Goal: Task Accomplishment & Management: Manage account settings

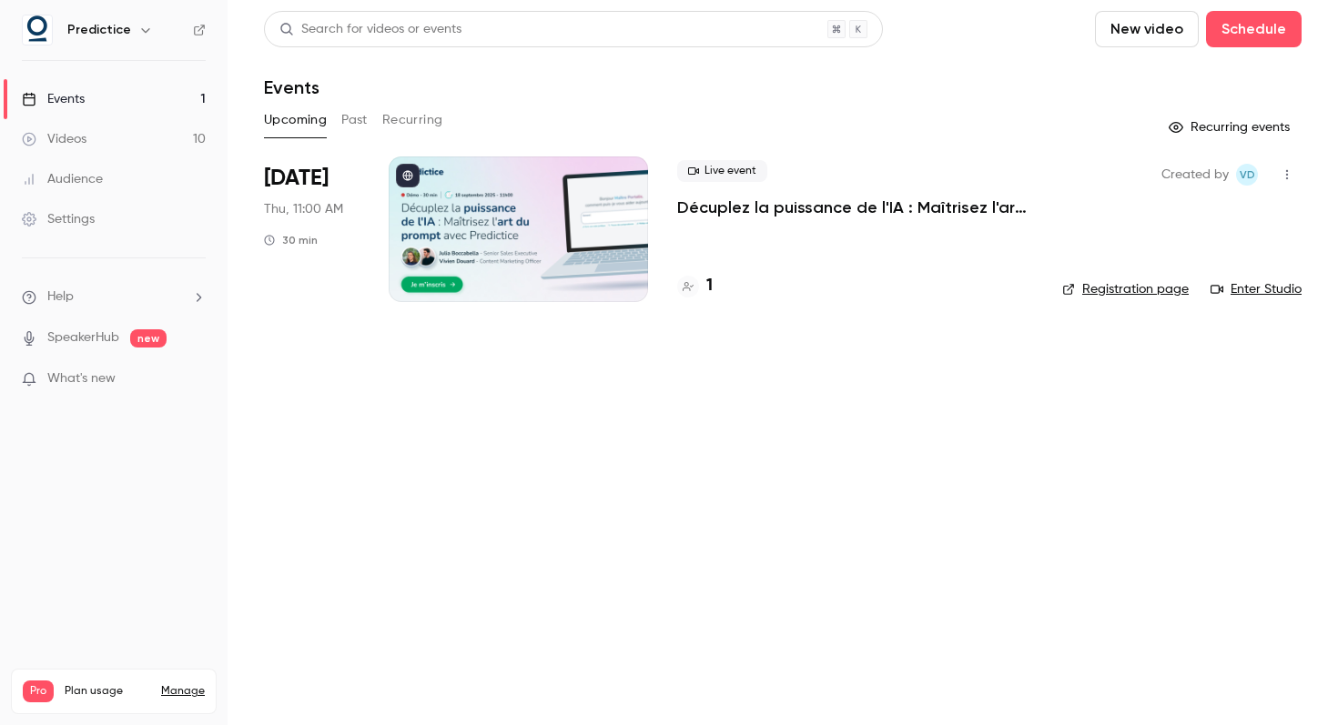
click at [822, 200] on p "Décuplez la puissance de l'IA : Maîtrisez l'art du prompt avec Predictice" at bounding box center [855, 208] width 356 height 22
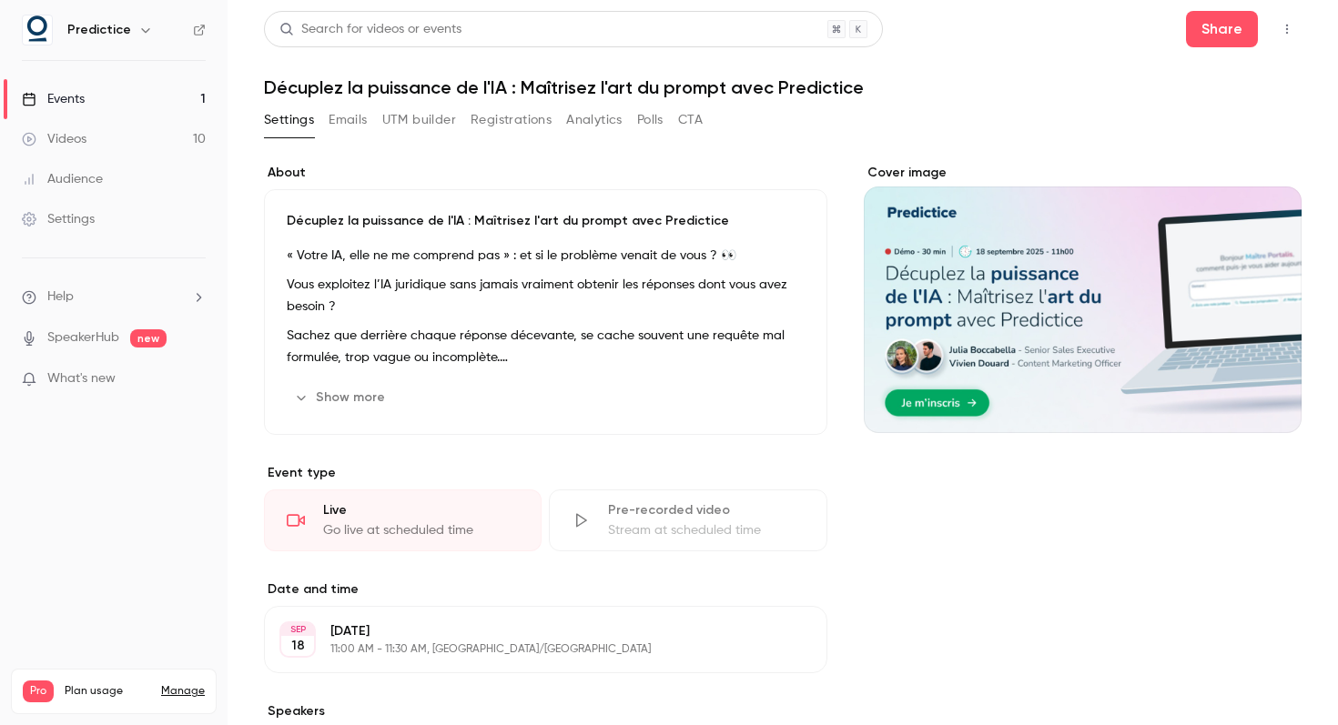
click at [1032, 333] on div "Cover image" at bounding box center [1083, 298] width 438 height 269
click at [0, 0] on input "Cover image" at bounding box center [0, 0] width 0 height 0
click at [342, 127] on button "Emails" at bounding box center [348, 120] width 38 height 29
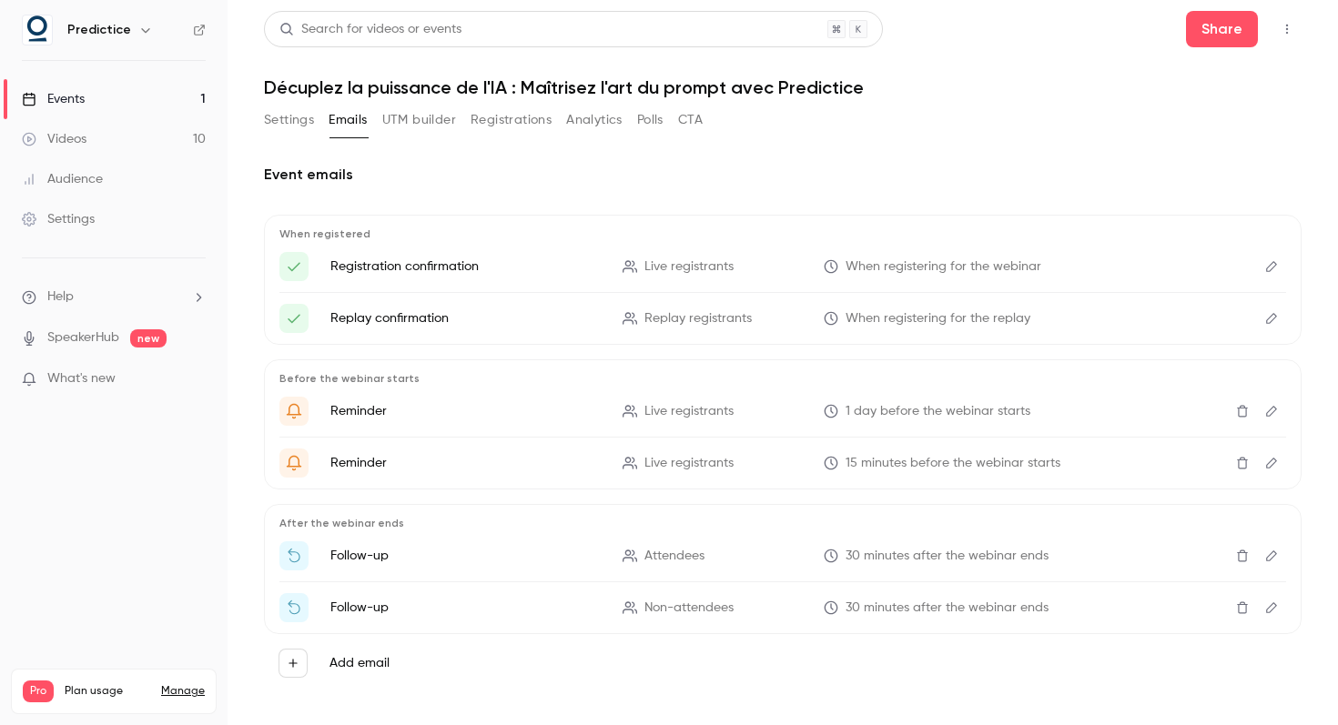
click at [408, 118] on button "UTM builder" at bounding box center [419, 120] width 74 height 29
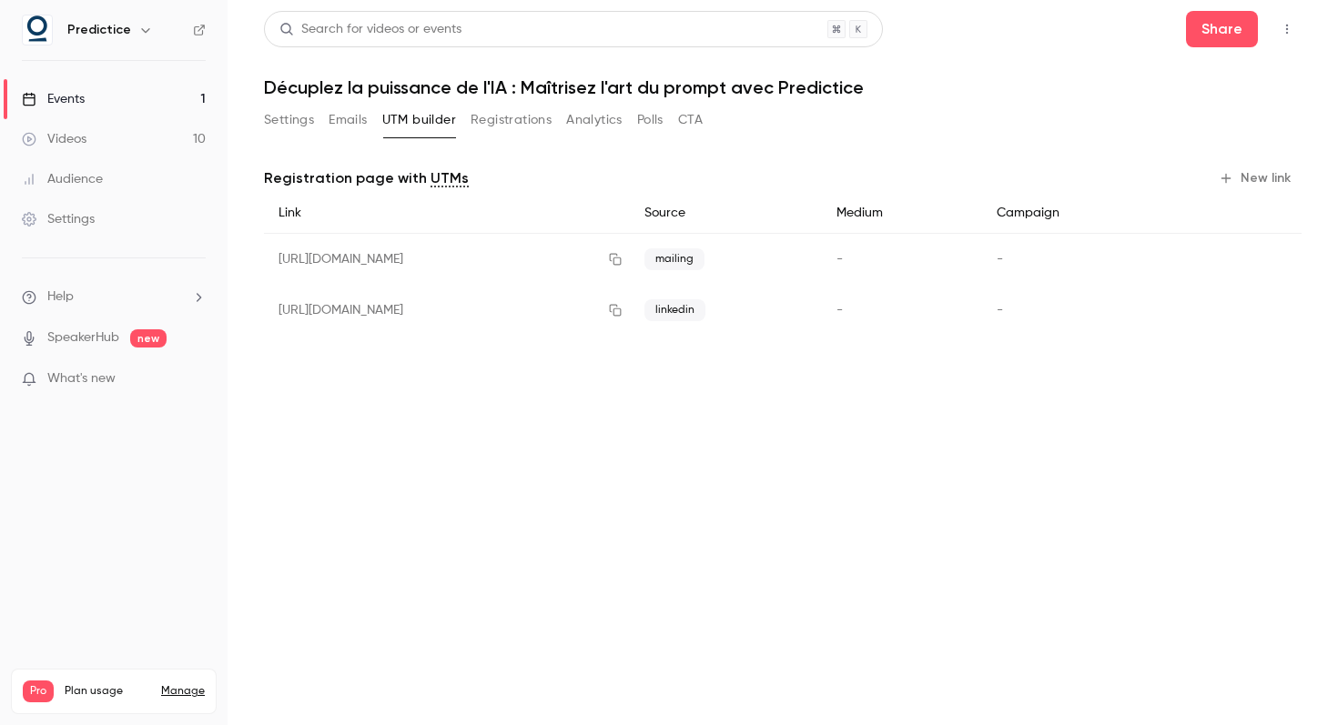
click at [494, 126] on button "Registrations" at bounding box center [511, 120] width 81 height 29
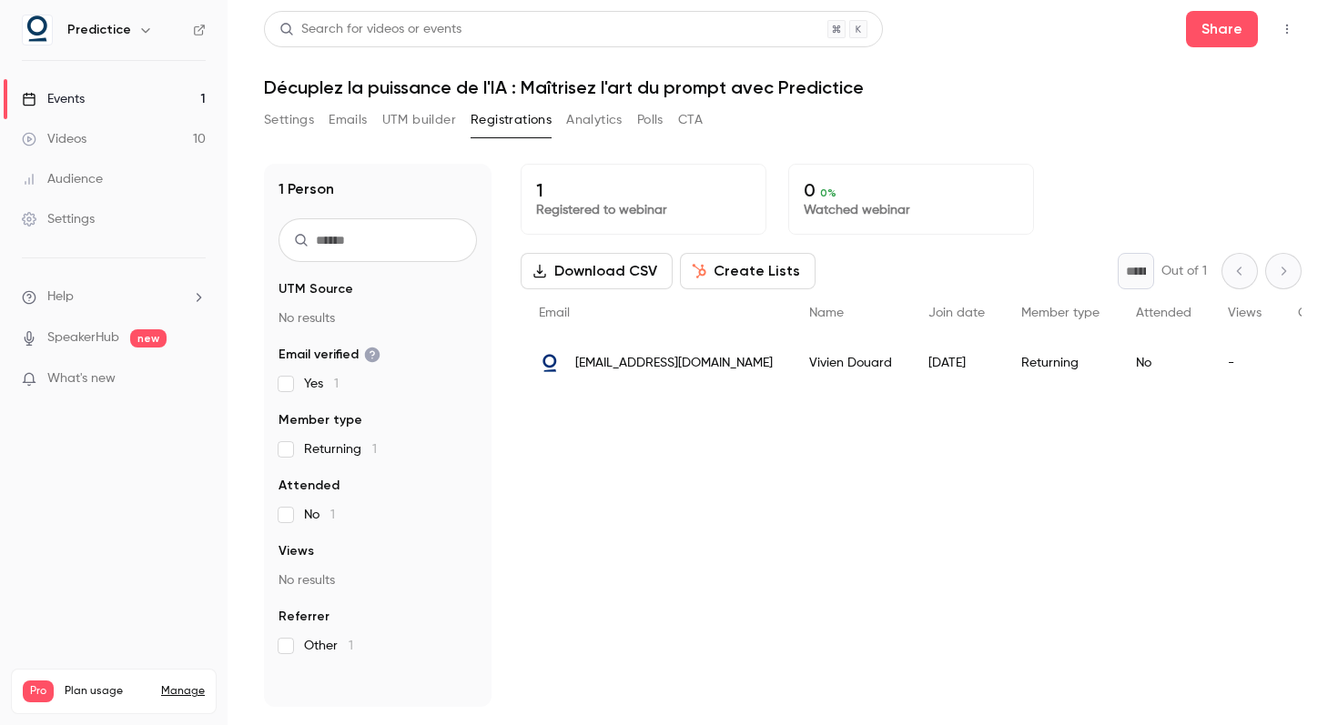
click at [602, 118] on button "Analytics" at bounding box center [594, 120] width 56 height 29
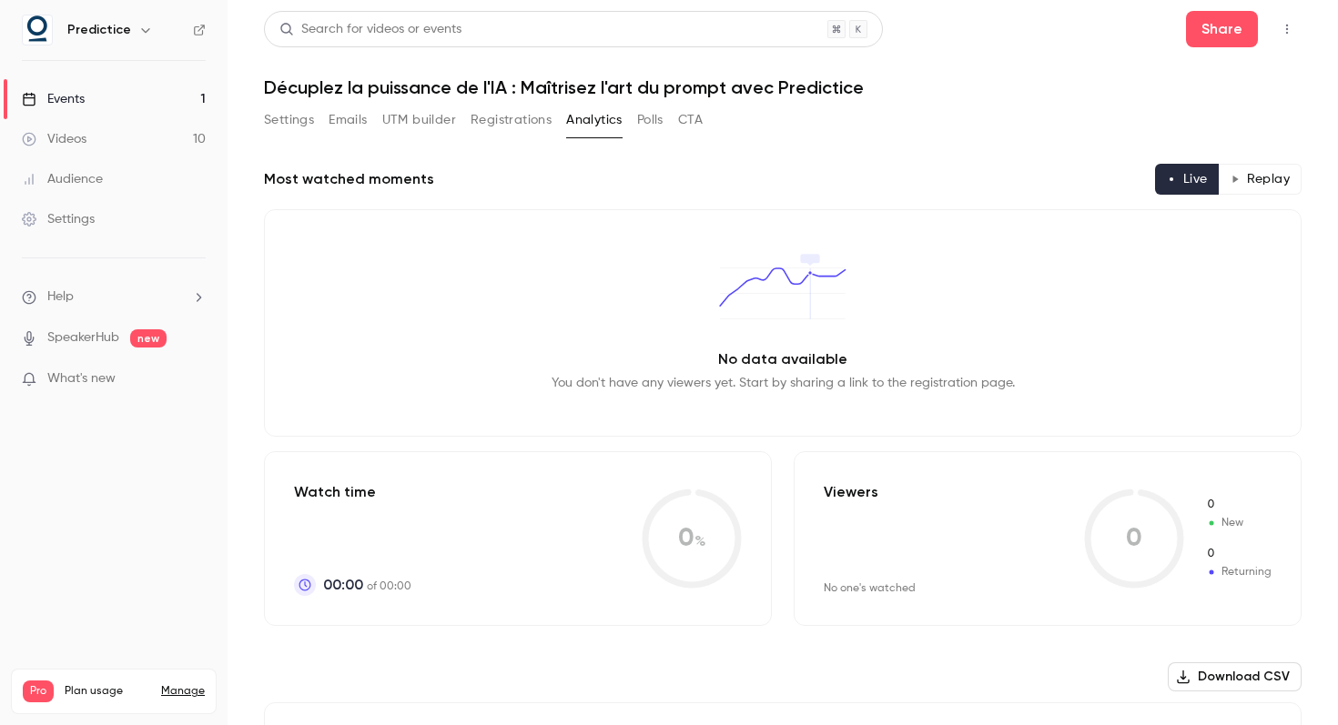
click at [664, 122] on button "Polls" at bounding box center [650, 120] width 26 height 29
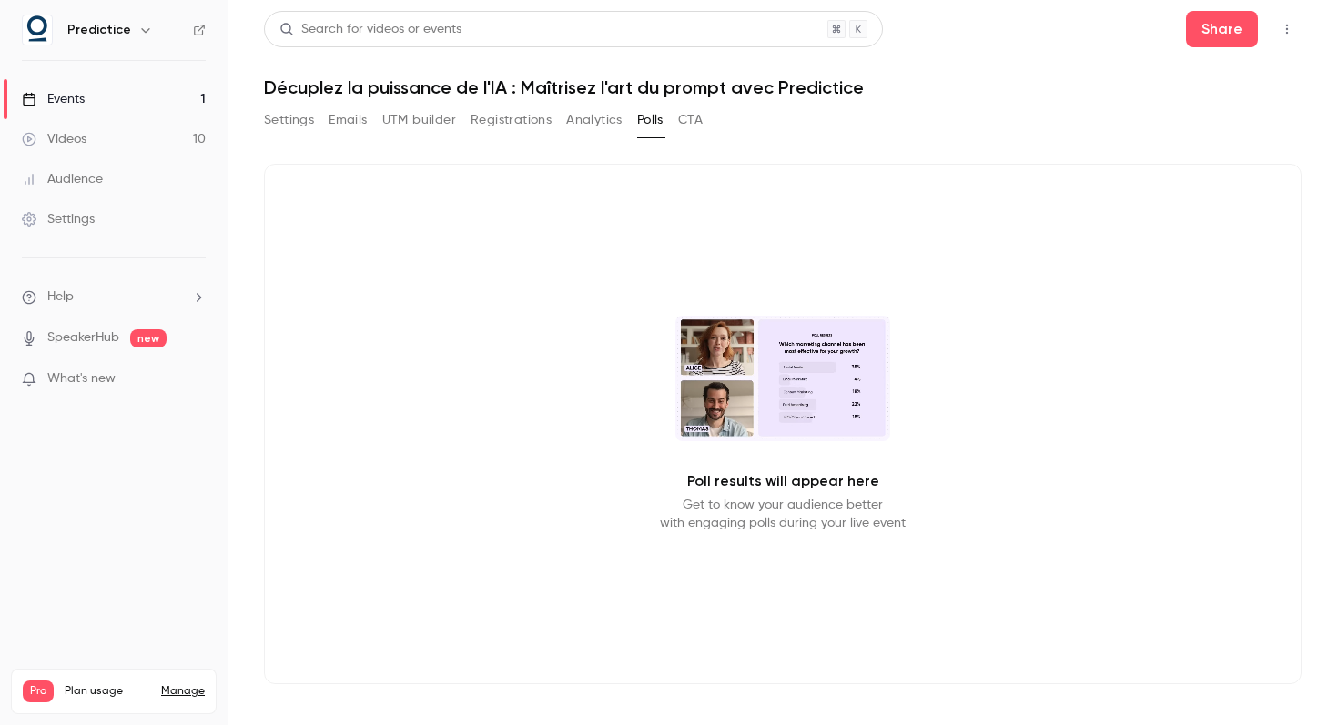
click at [688, 123] on button "CTA" at bounding box center [690, 120] width 25 height 29
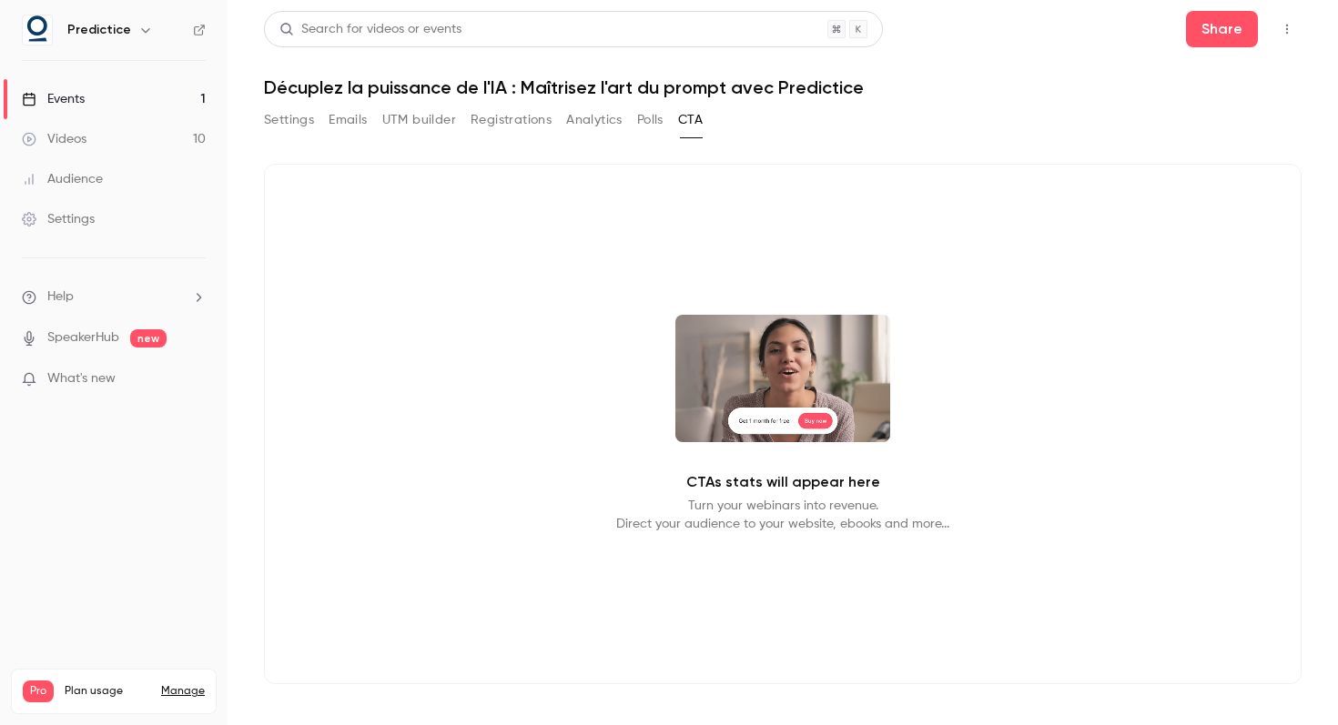
click at [498, 133] on button "Registrations" at bounding box center [511, 120] width 81 height 29
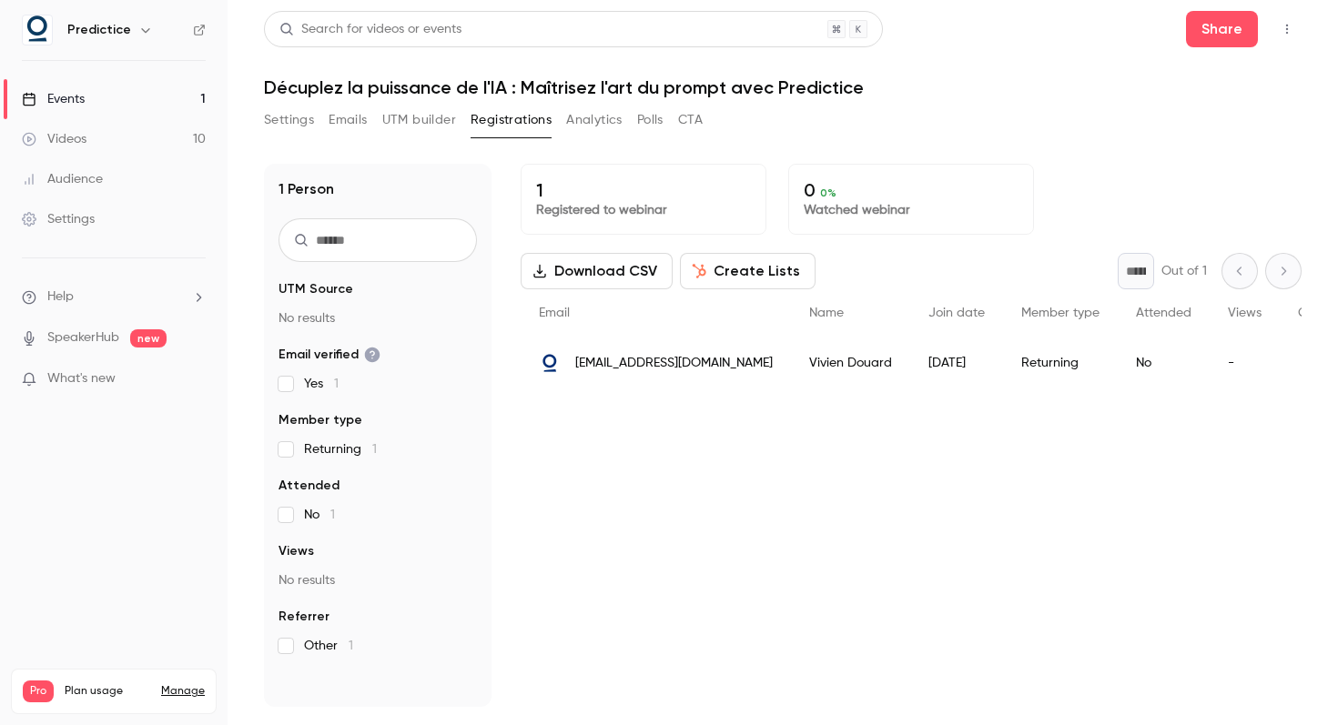
click at [412, 126] on button "UTM builder" at bounding box center [419, 120] width 74 height 29
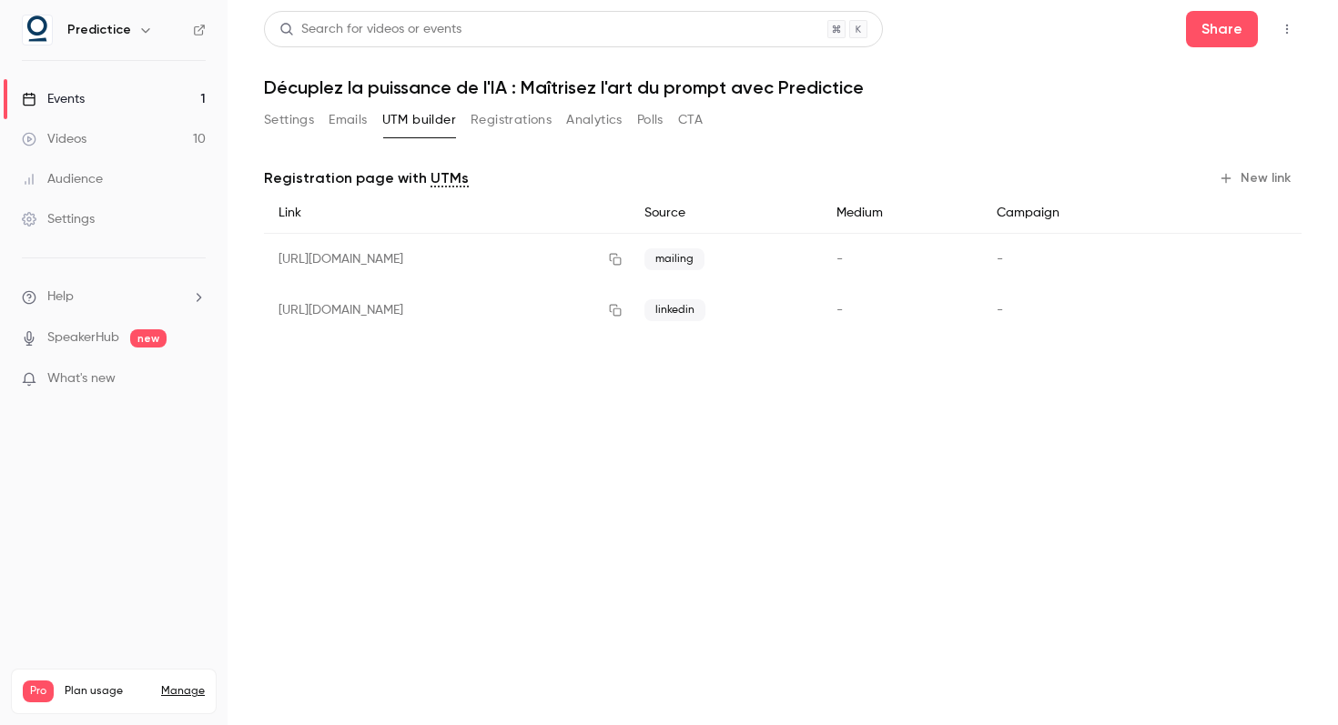
click at [348, 124] on button "Emails" at bounding box center [348, 120] width 38 height 29
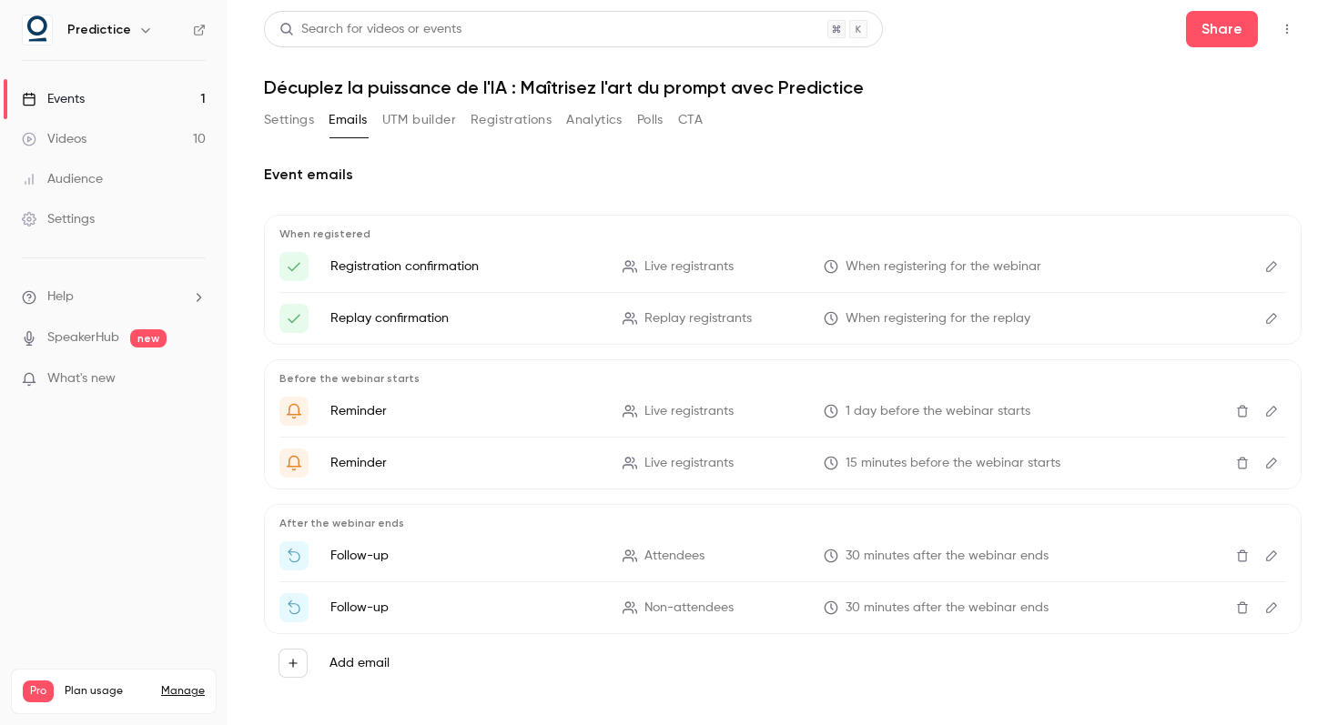
click at [300, 125] on button "Settings" at bounding box center [289, 120] width 50 height 29
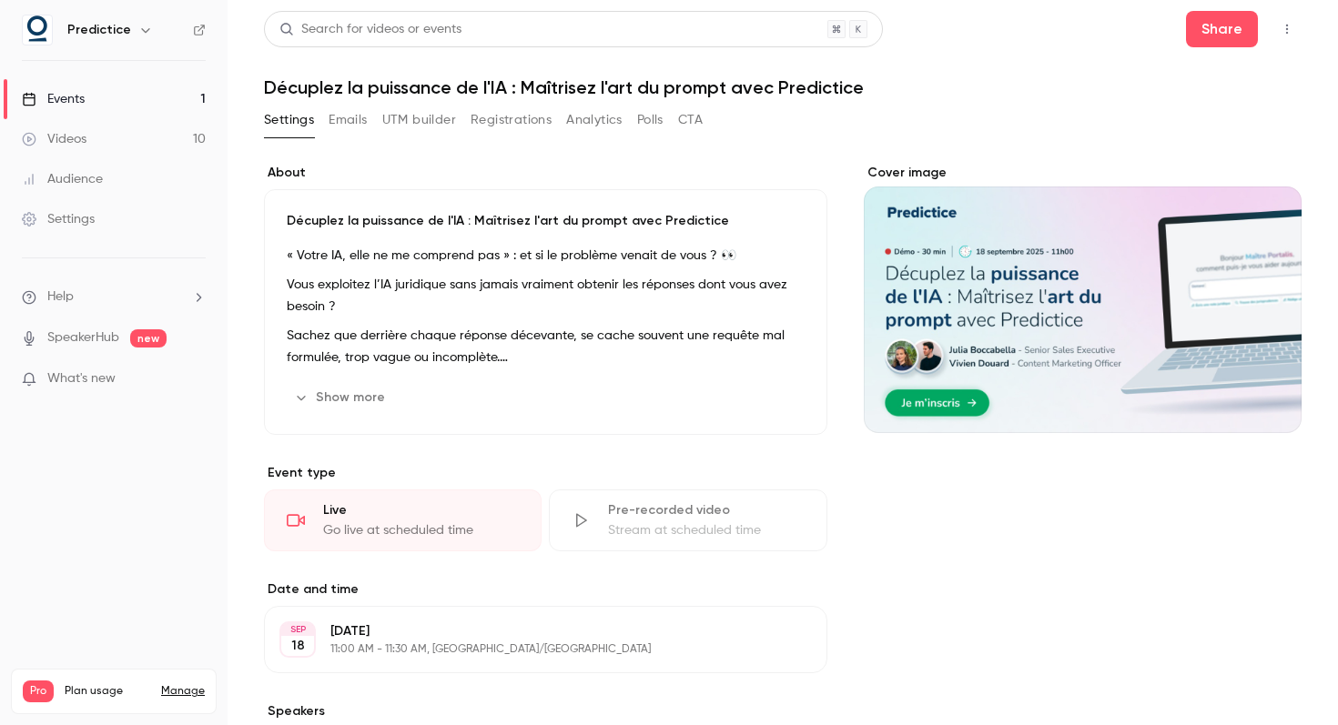
click at [482, 148] on div "About Décuplez la puissance de l'IA : Maîtrisez l'art du prompt avec Predictice…" at bounding box center [783, 649] width 1038 height 1014
click at [487, 123] on button "Registrations" at bounding box center [511, 120] width 81 height 29
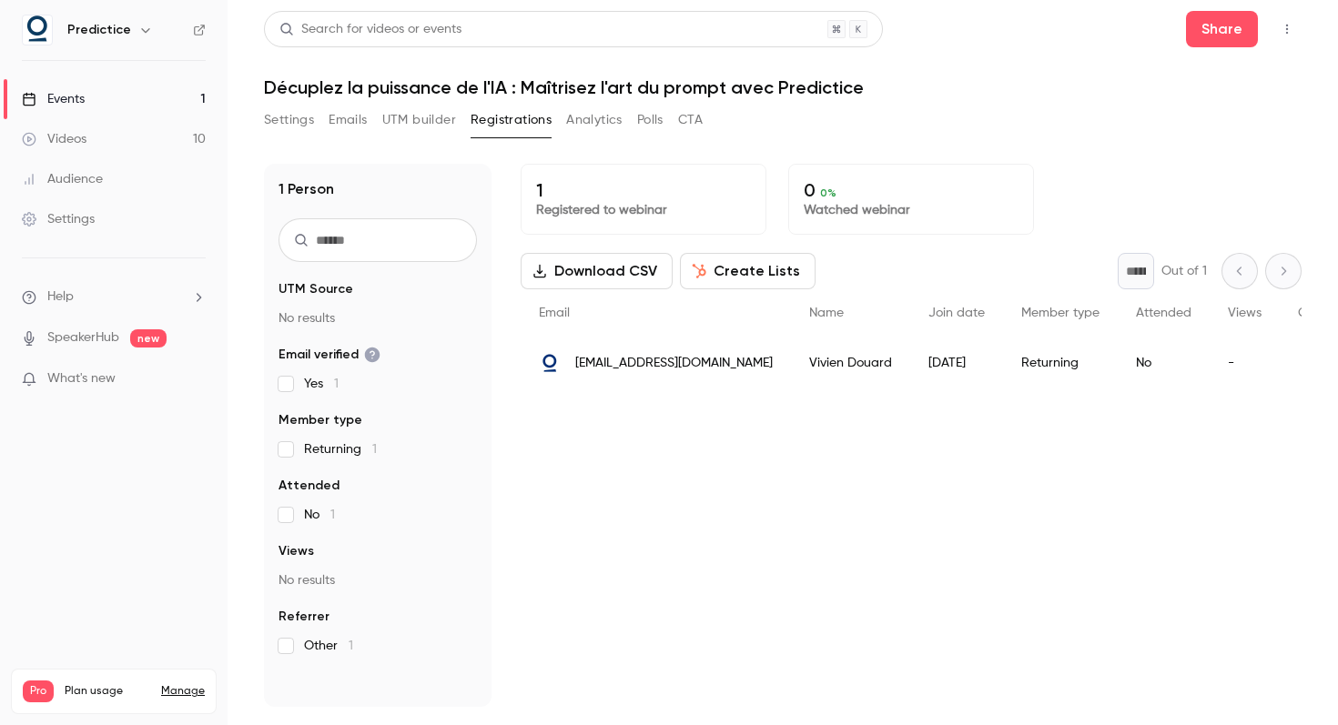
click at [691, 367] on span "vivien.douard@predictice.com" at bounding box center [674, 363] width 198 height 19
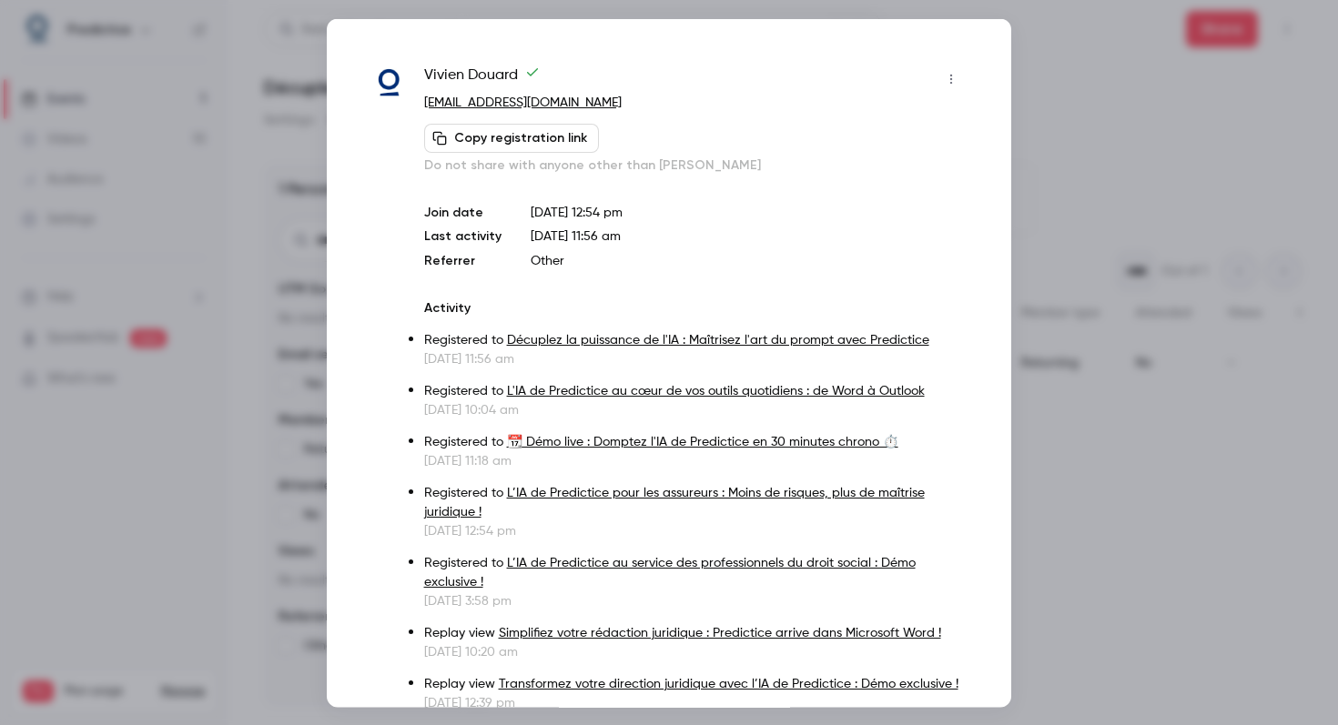
click at [1131, 398] on div at bounding box center [669, 362] width 1338 height 725
